Goal: Transaction & Acquisition: Obtain resource

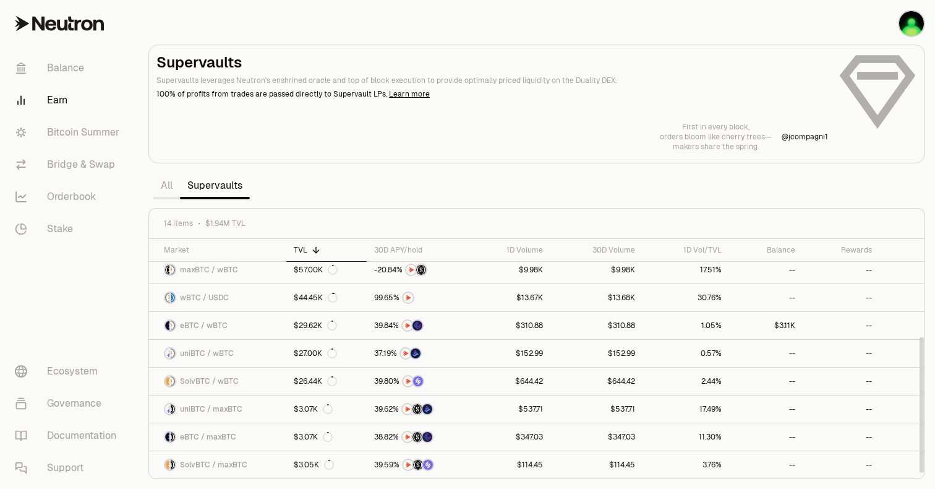
scroll to position [170, 0]
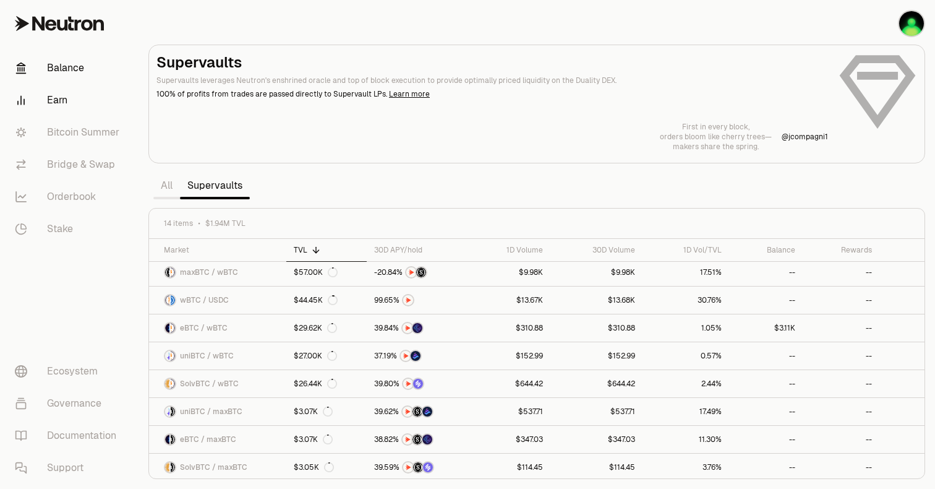
click at [64, 69] on link "Balance" at bounding box center [69, 68] width 129 height 32
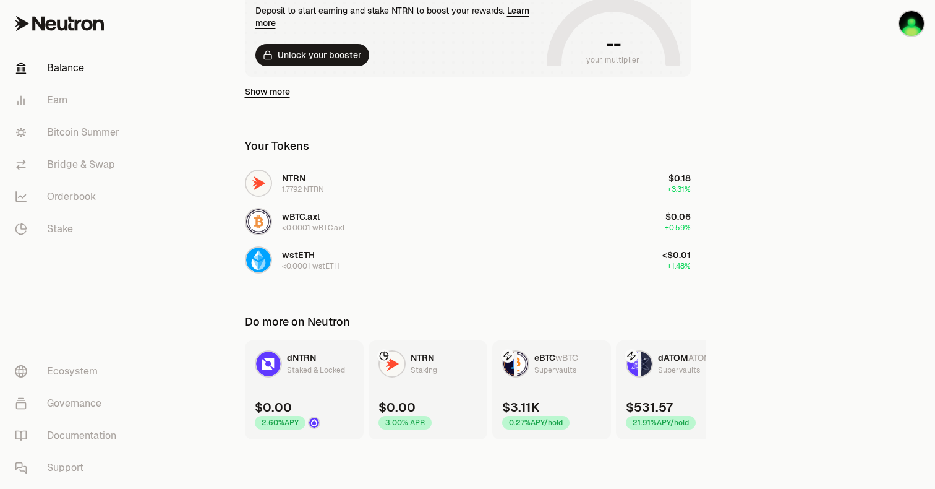
scroll to position [169, 0]
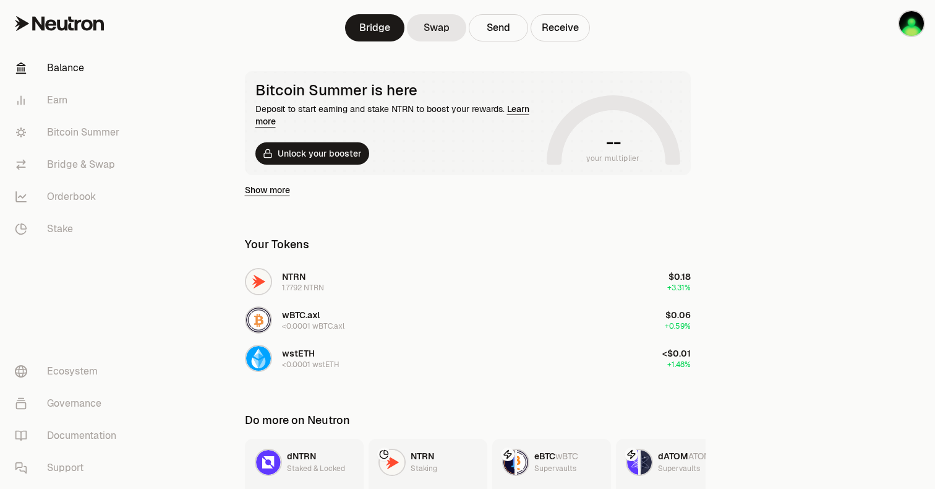
click at [271, 197] on div "Show more" at bounding box center [468, 190] width 446 height 30
click at [270, 192] on link "Show more" at bounding box center [267, 190] width 45 height 12
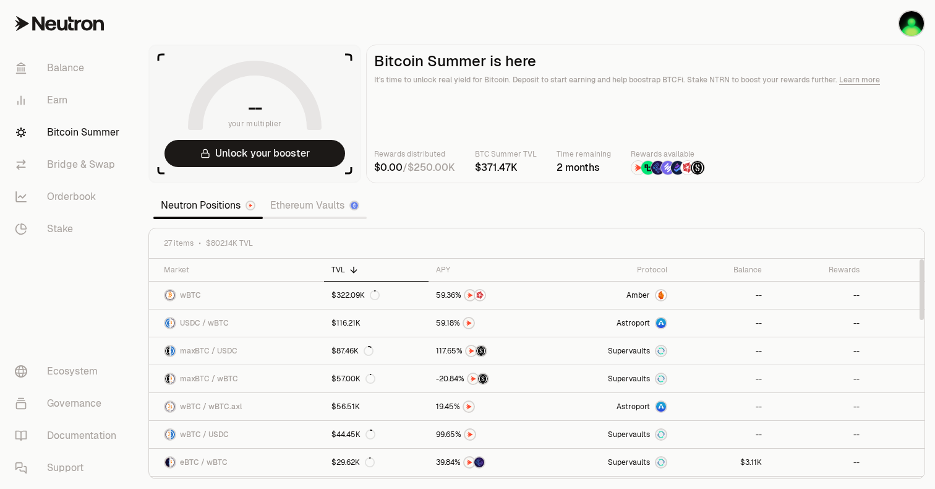
click at [401, 170] on span "0" at bounding box center [399, 167] width 7 height 12
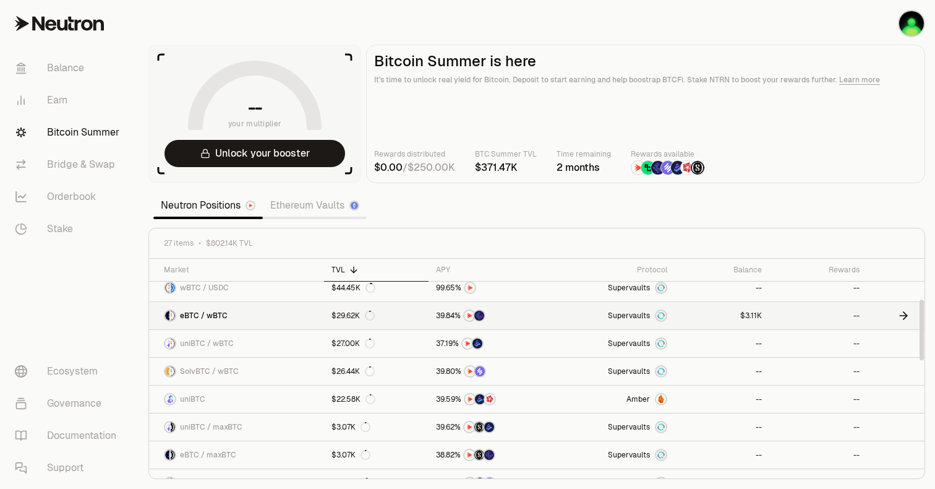
scroll to position [145, 0]
click at [238, 319] on link "eBTC / wBTC" at bounding box center [236, 316] width 175 height 27
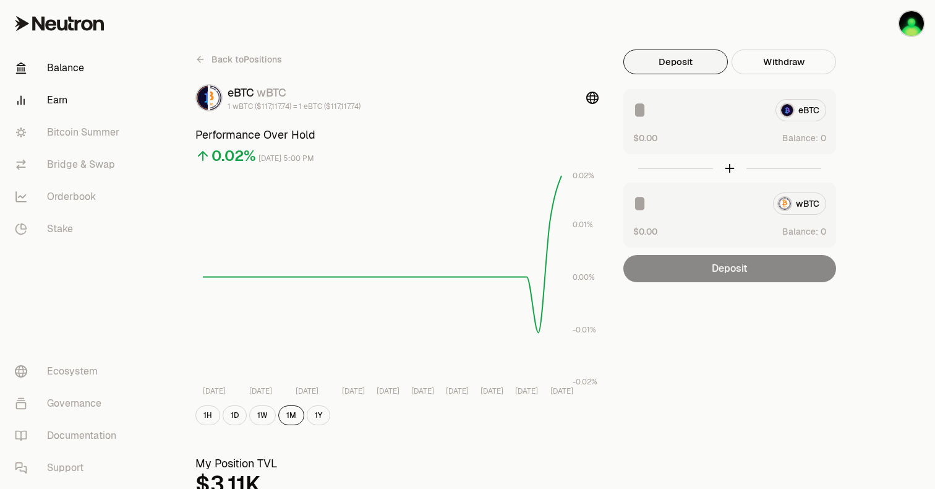
click at [56, 61] on link "Balance" at bounding box center [69, 68] width 129 height 32
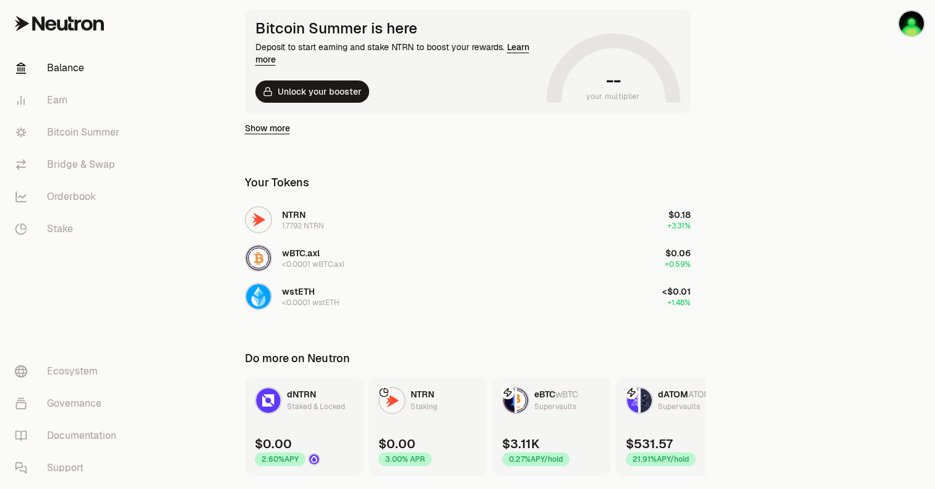
scroll to position [267, 0]
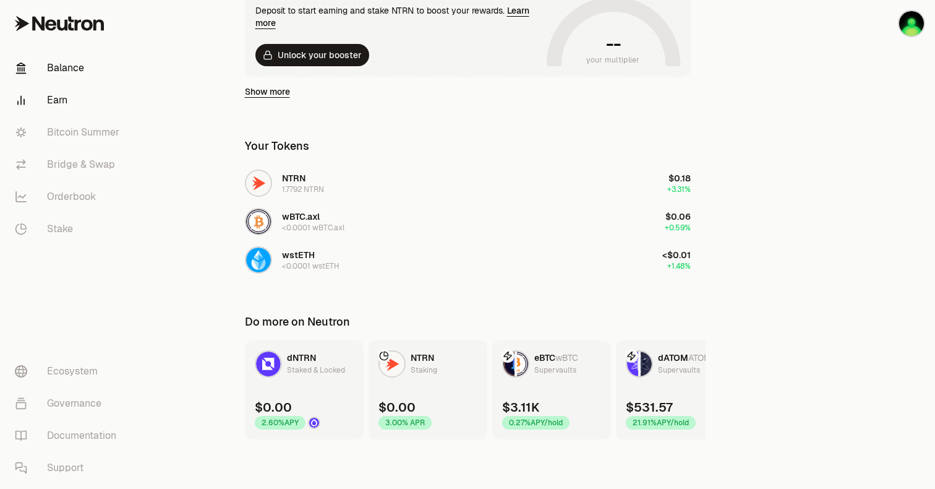
click at [67, 110] on link "Earn" at bounding box center [69, 100] width 129 height 32
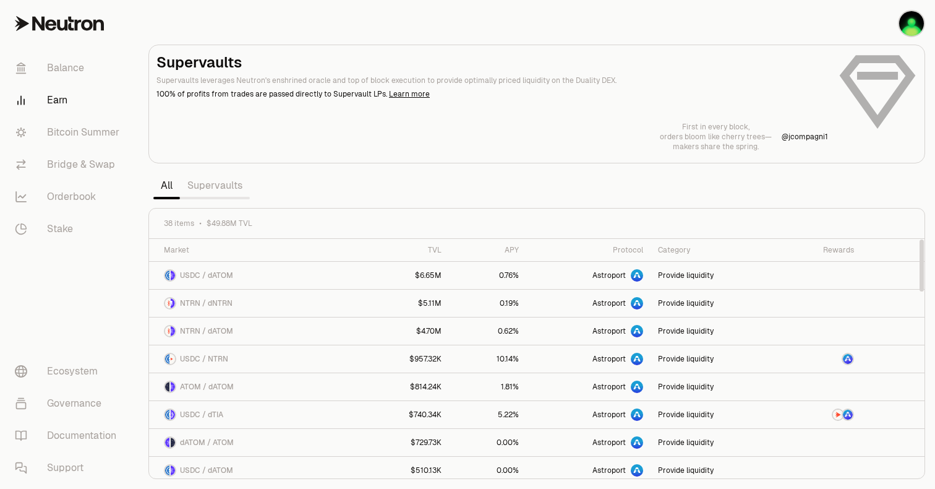
click at [215, 191] on link "Supervaults" at bounding box center [215, 185] width 70 height 25
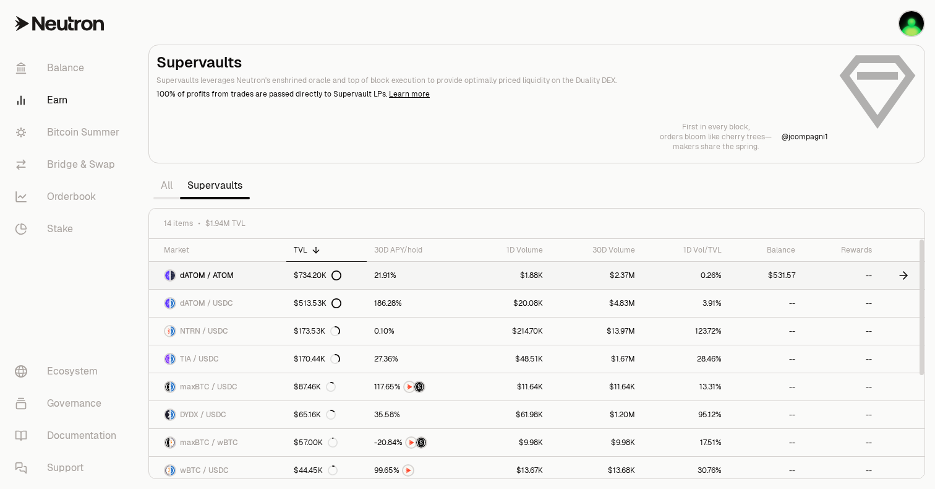
click at [239, 273] on link "dATOM / ATOM" at bounding box center [217, 275] width 137 height 27
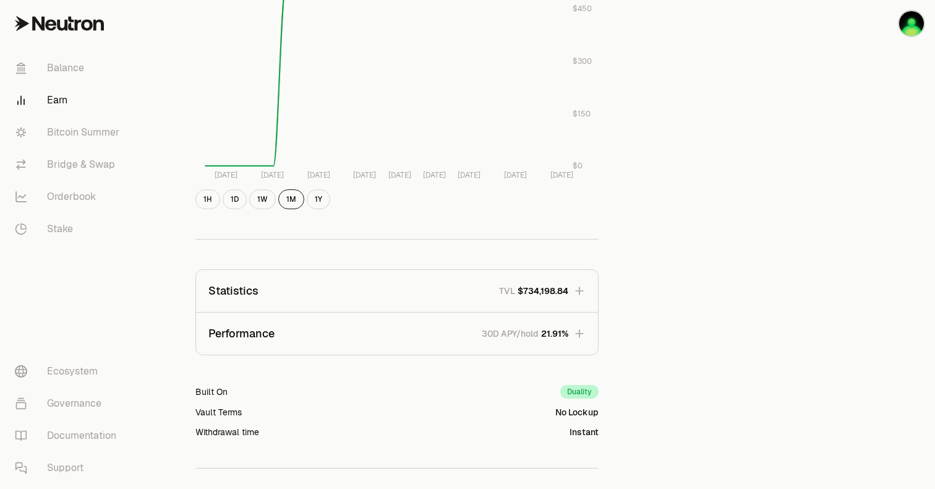
scroll to position [674, 0]
